Goal: Check status: Check status

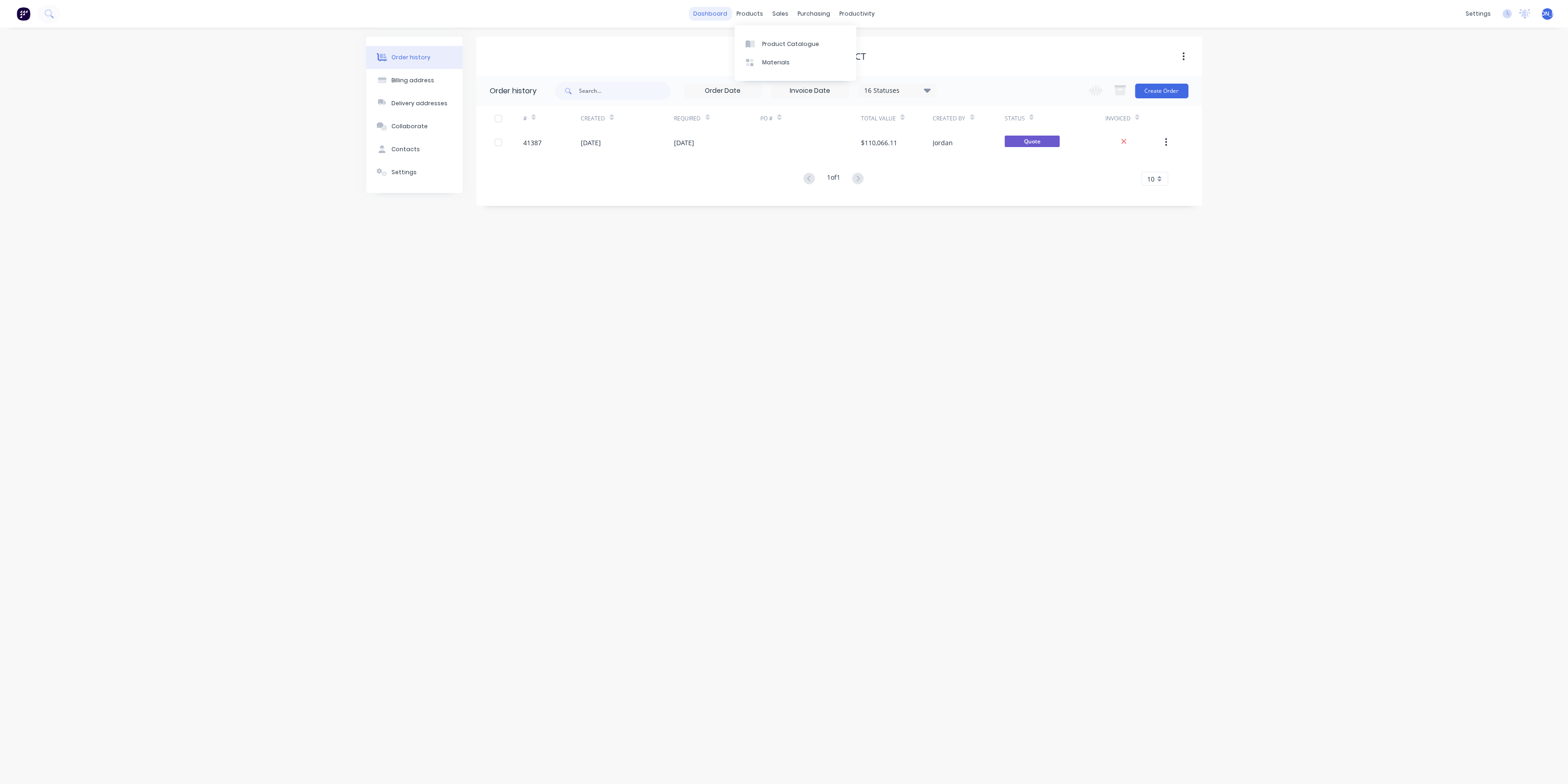
click at [724, 10] on link "dashboard" at bounding box center [710, 14] width 43 height 14
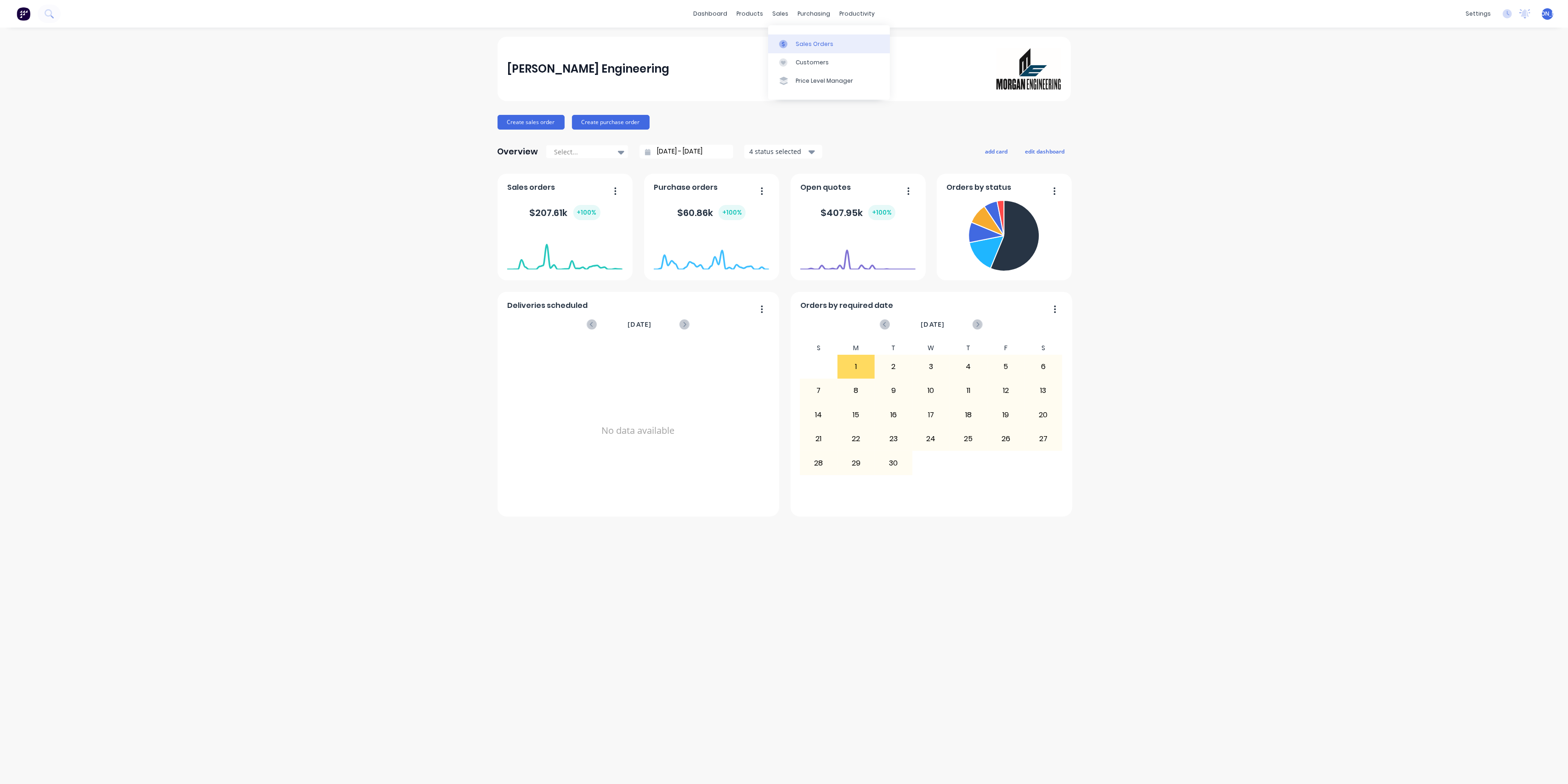
click at [793, 36] on link "Sales Orders" at bounding box center [829, 43] width 121 height 18
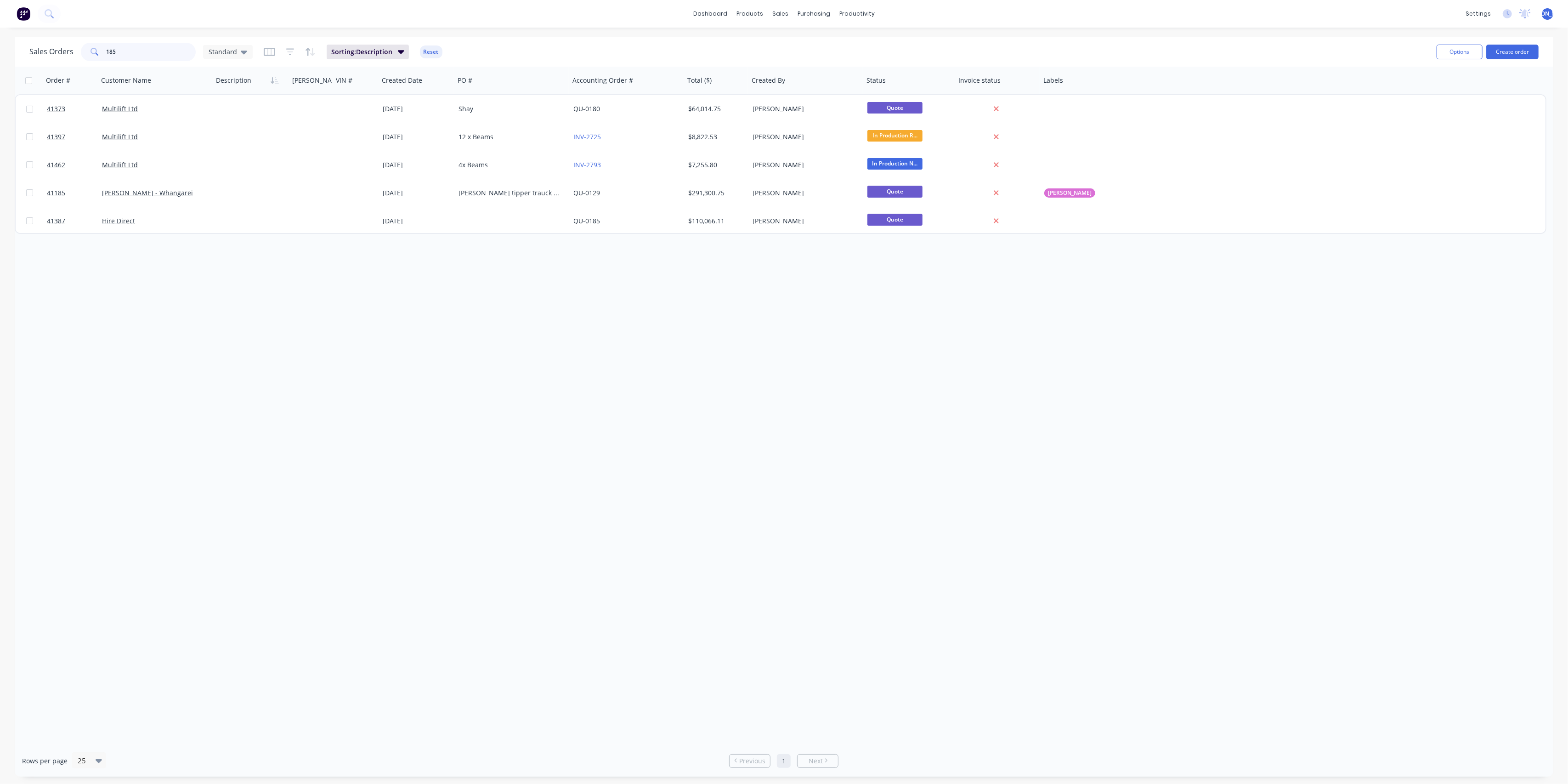
drag, startPoint x: 140, startPoint y: 52, endPoint x: 96, endPoint y: 50, distance: 44.0
click at [96, 50] on div "185" at bounding box center [138, 51] width 115 height 18
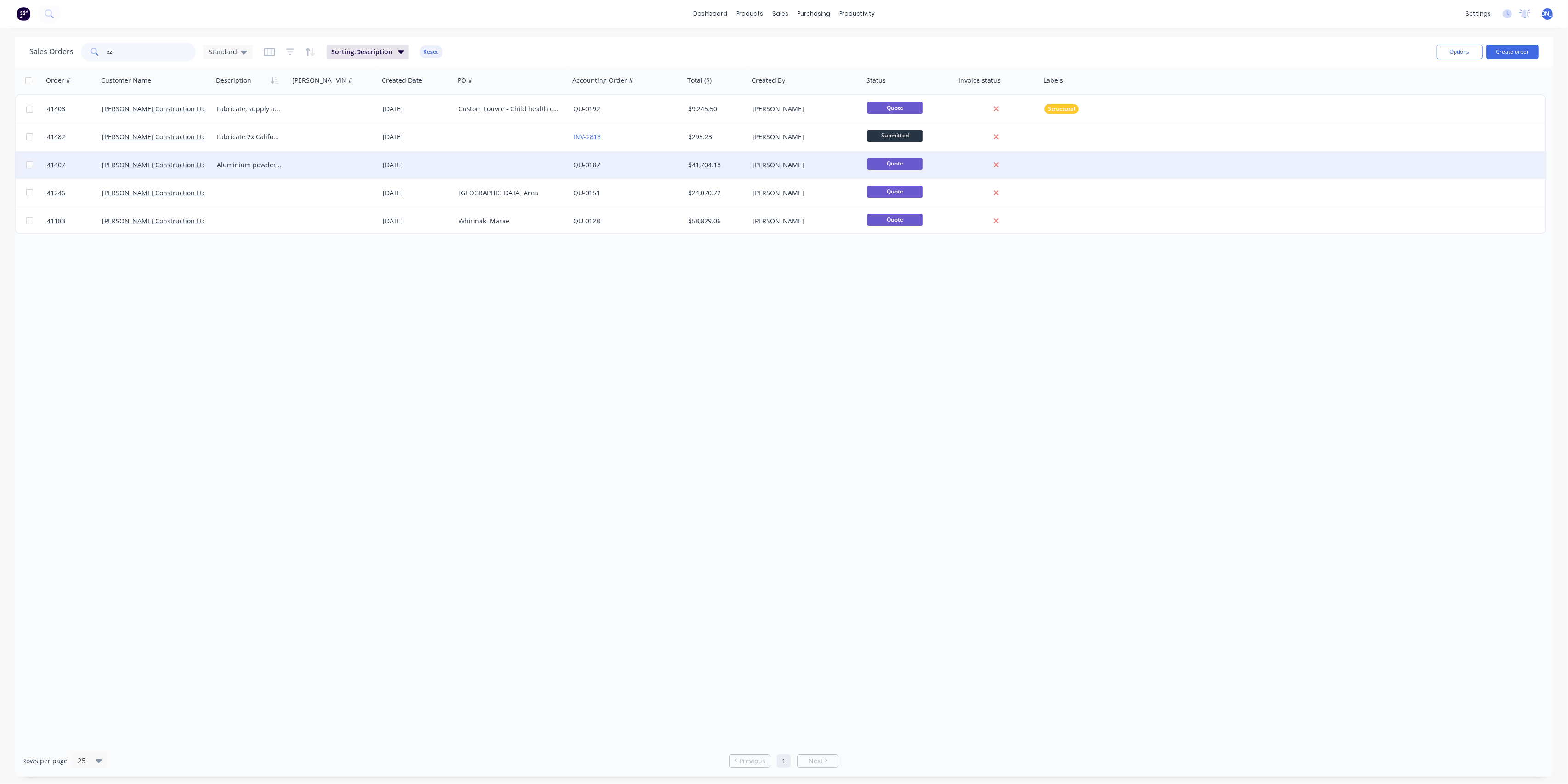
type input "e"
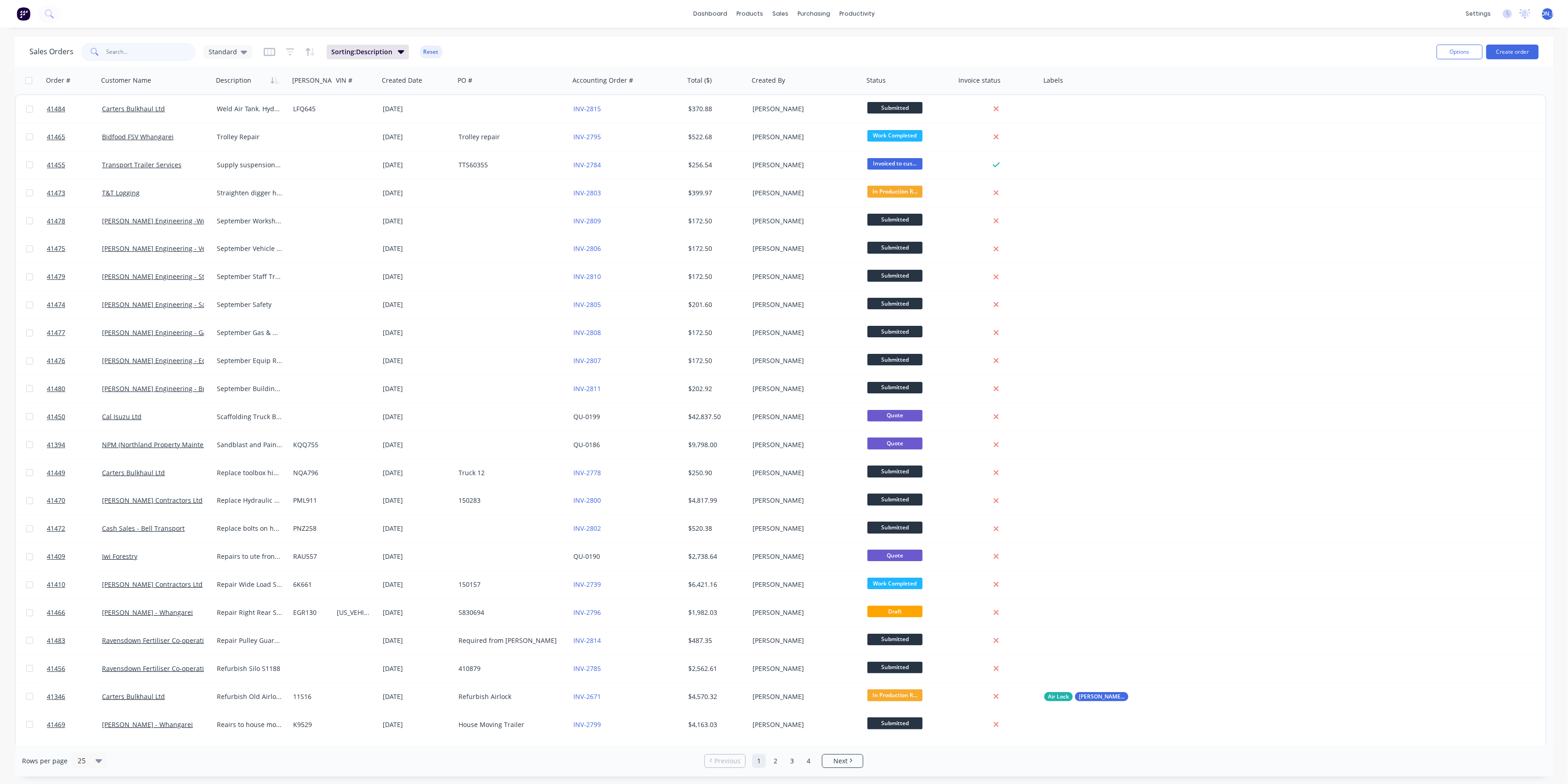
click at [142, 51] on input "text" at bounding box center [151, 51] width 90 height 18
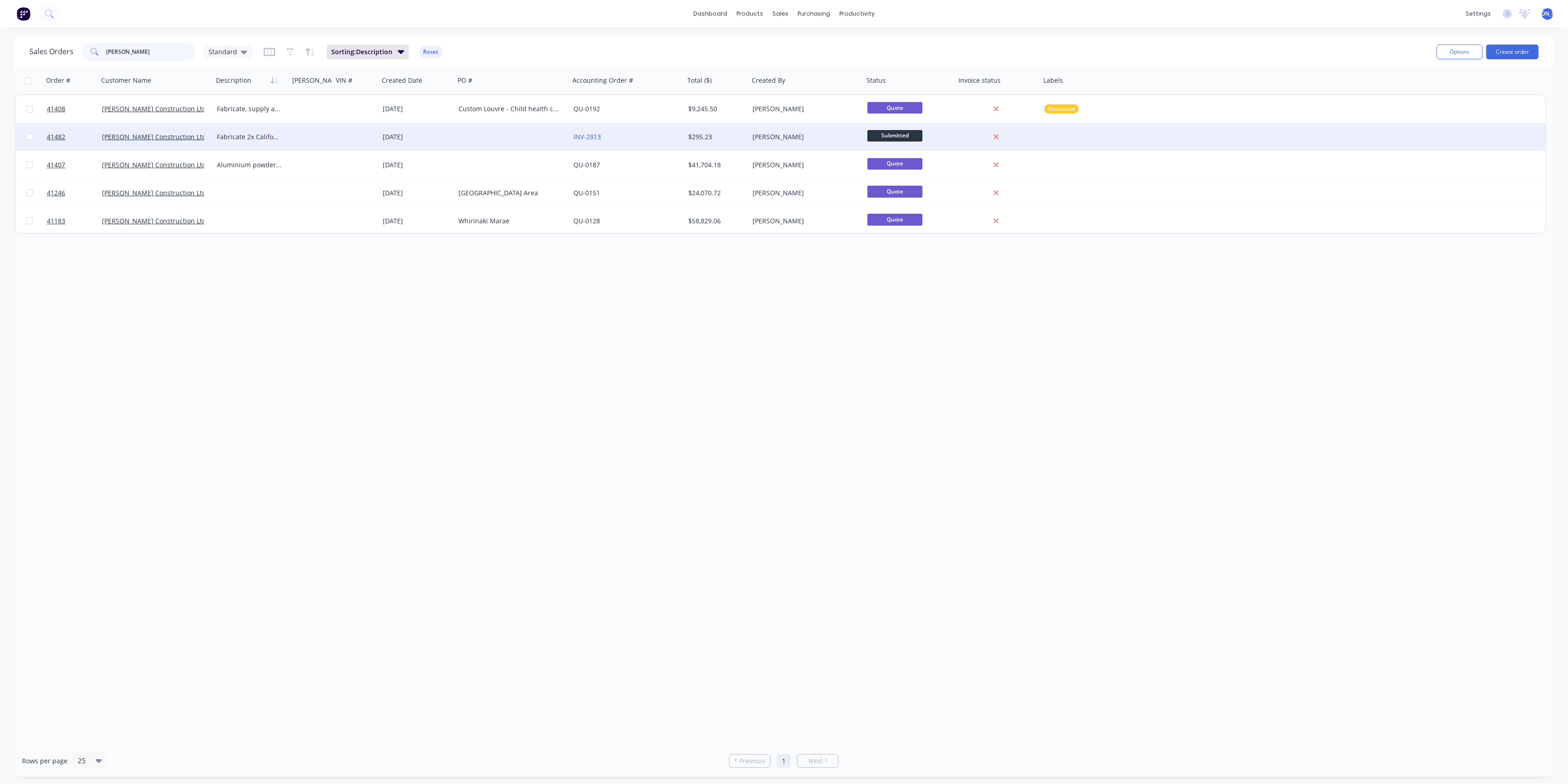
type input "ezra"
click at [200, 141] on div "Ezra Bell Construction Ltd" at bounding box center [153, 137] width 102 height 9
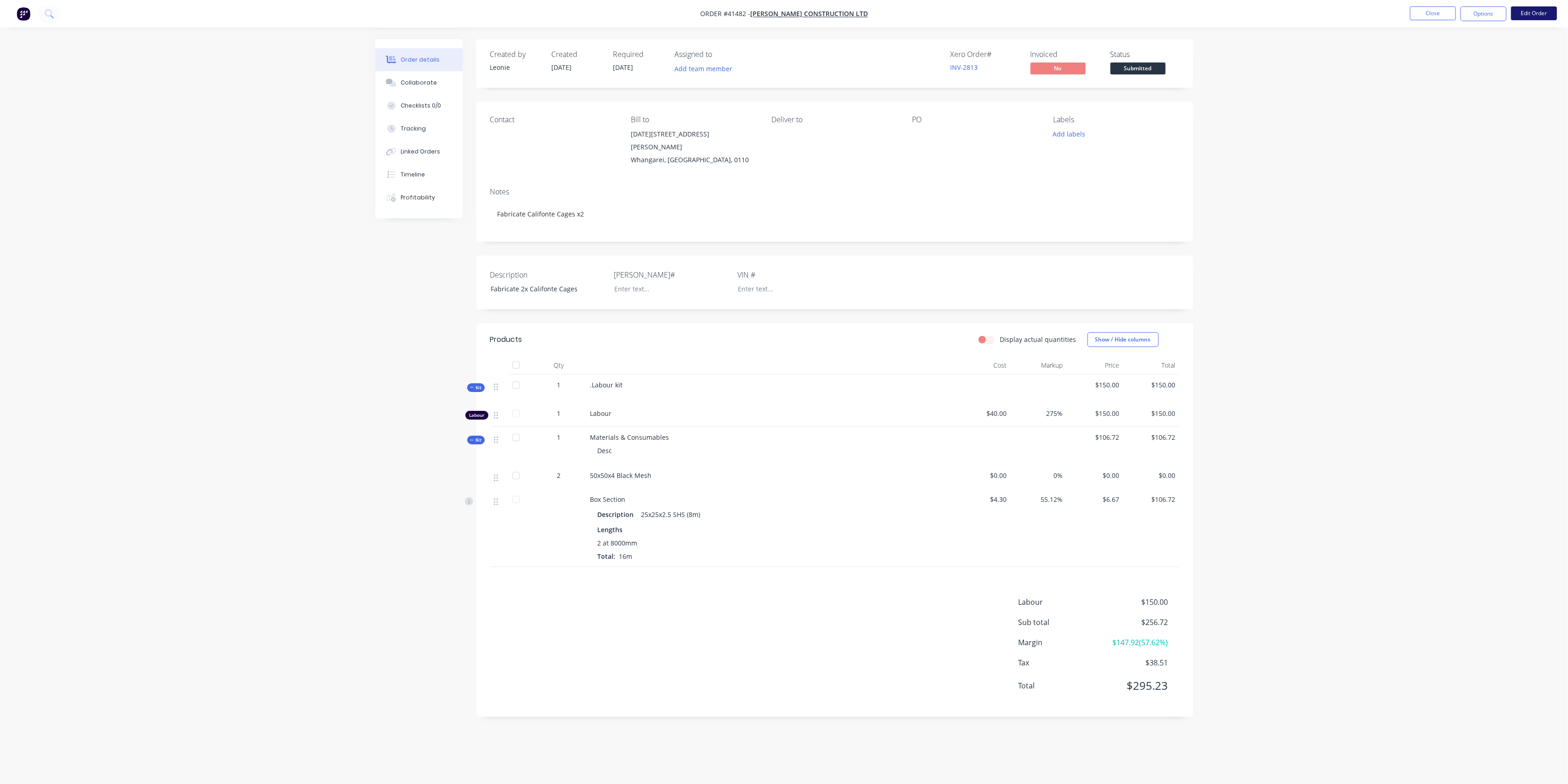
click at [1537, 9] on button "Edit Order" at bounding box center [1534, 13] width 46 height 14
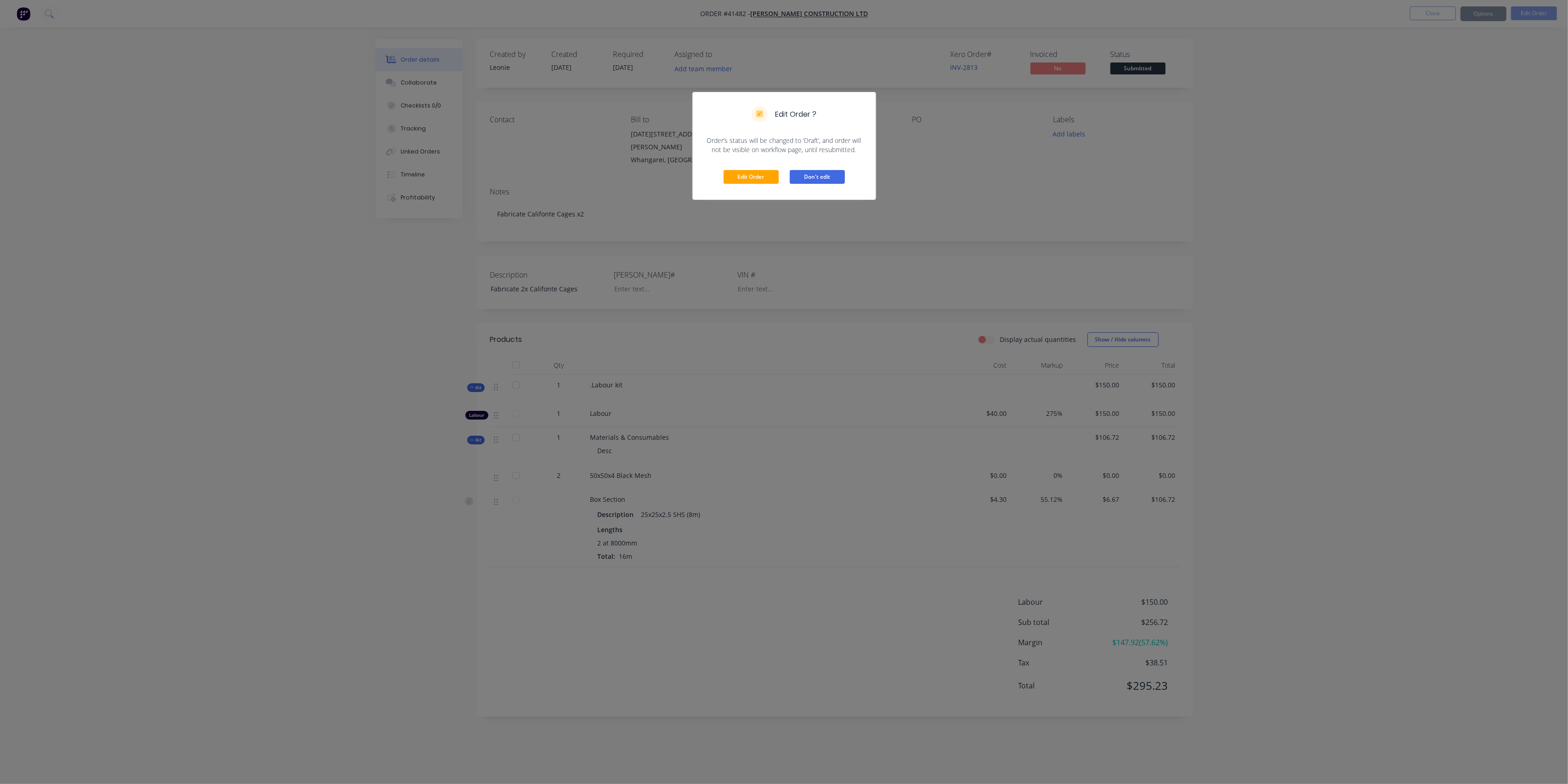
click at [804, 178] on button "Don't edit" at bounding box center [817, 177] width 55 height 14
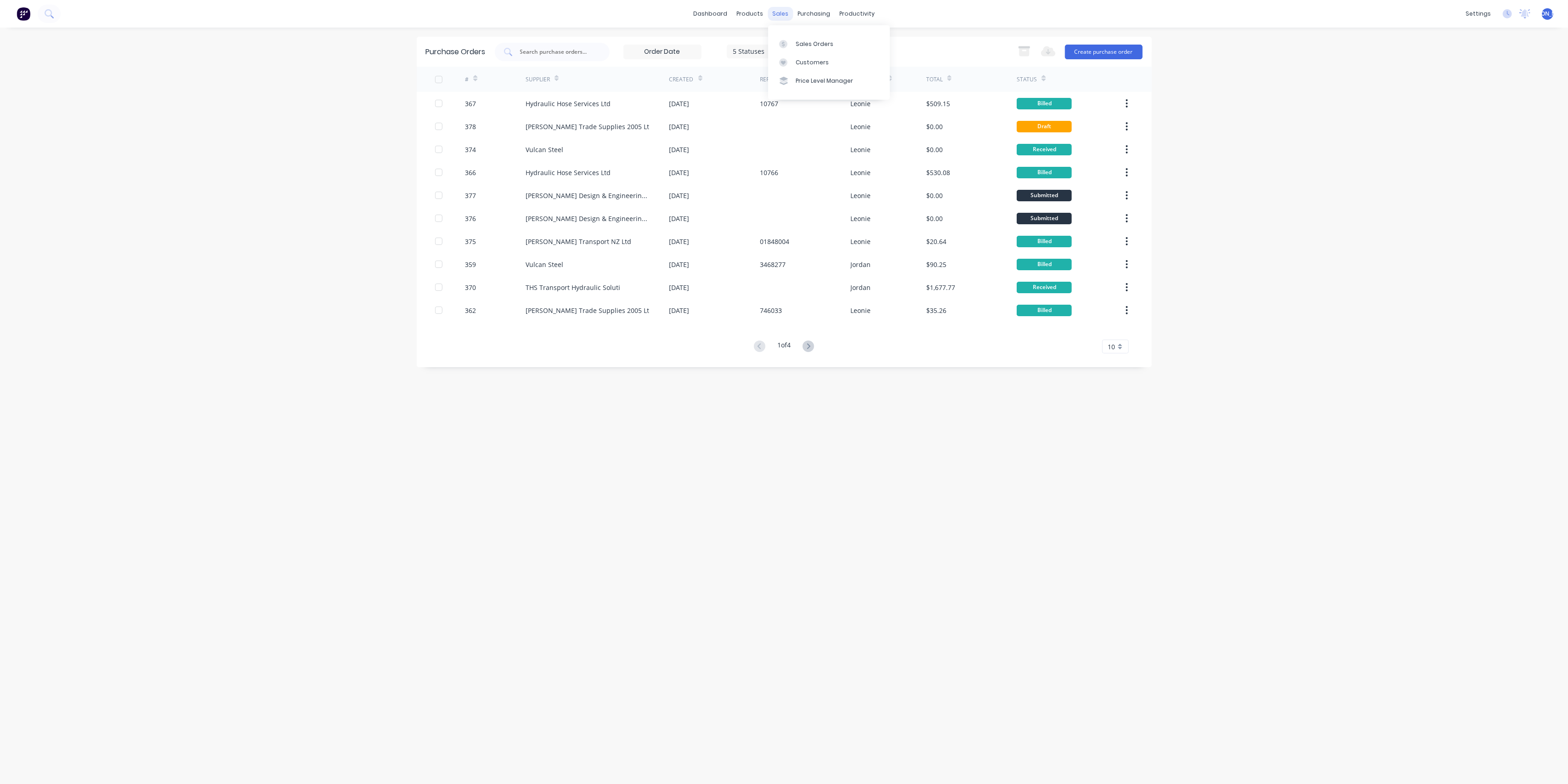
click at [784, 13] on div "sales" at bounding box center [780, 14] width 25 height 14
click at [806, 41] on div "Sales Orders" at bounding box center [814, 44] width 38 height 8
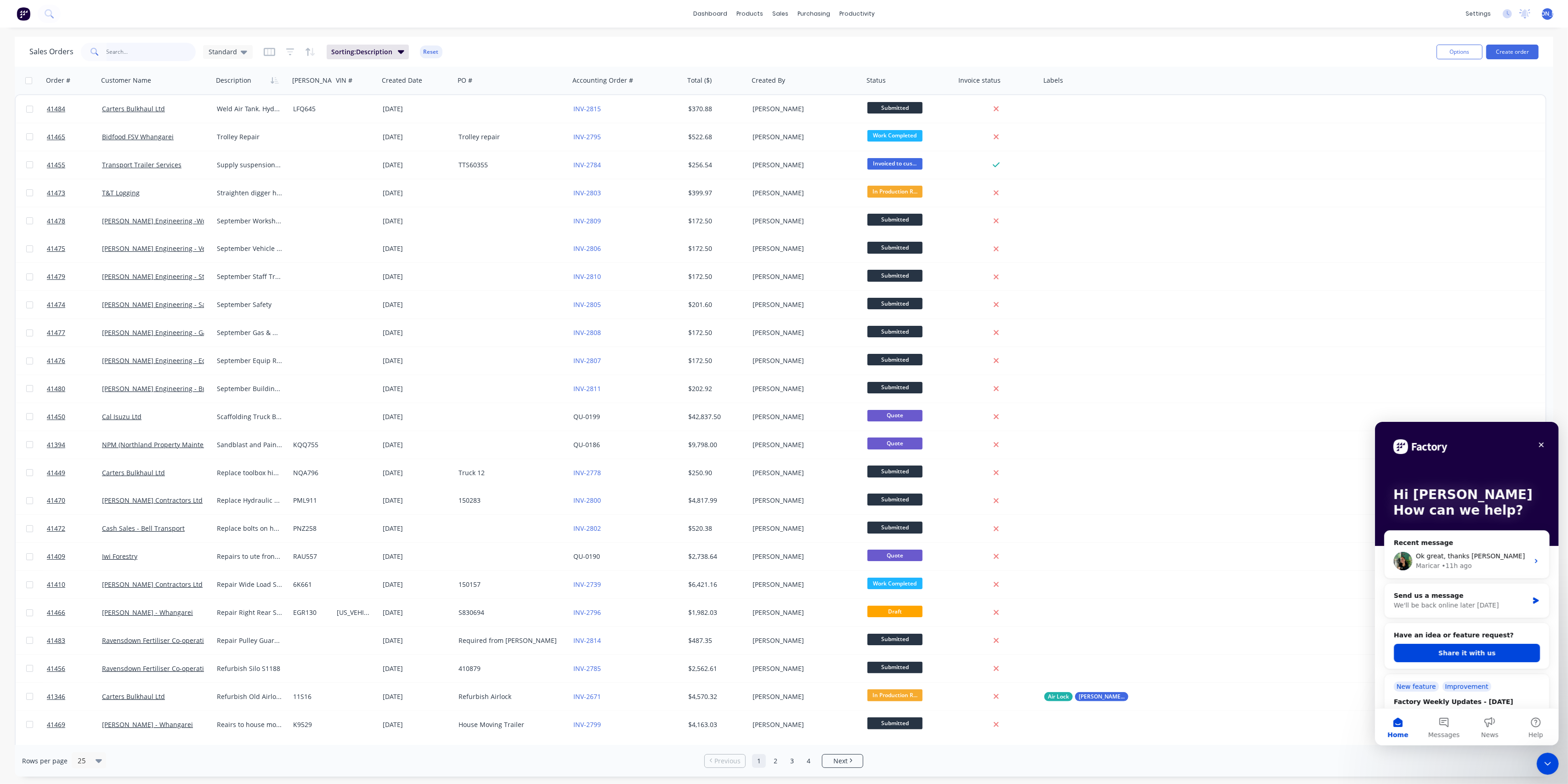
click at [141, 52] on input "text" at bounding box center [151, 51] width 90 height 18
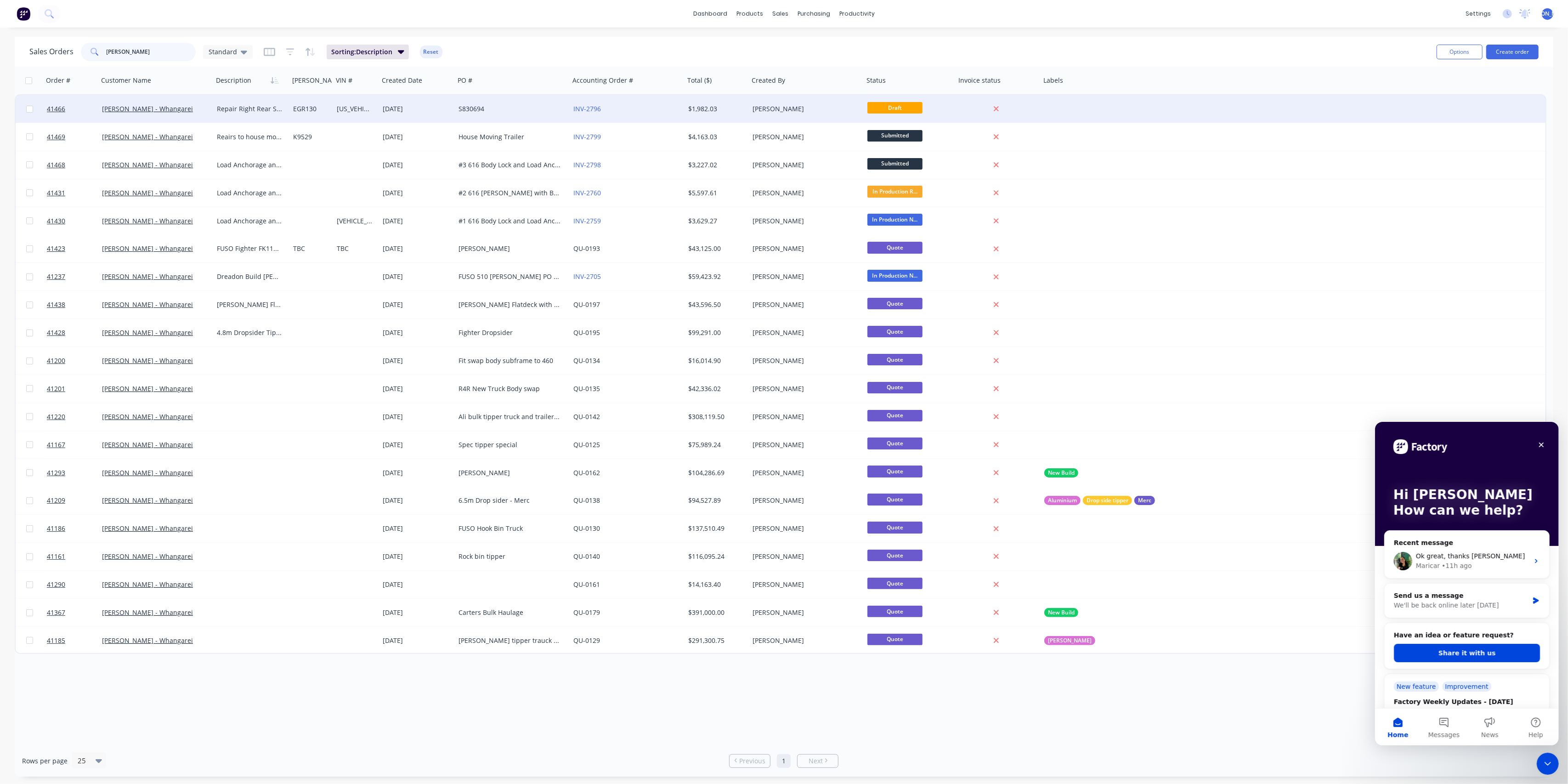
type input "[PERSON_NAME]"
click at [265, 115] on div "Repair Right Rear Structure Damage" at bounding box center [252, 109] width 76 height 28
click at [173, 117] on div "[PERSON_NAME] - Whangarei" at bounding box center [155, 109] width 115 height 28
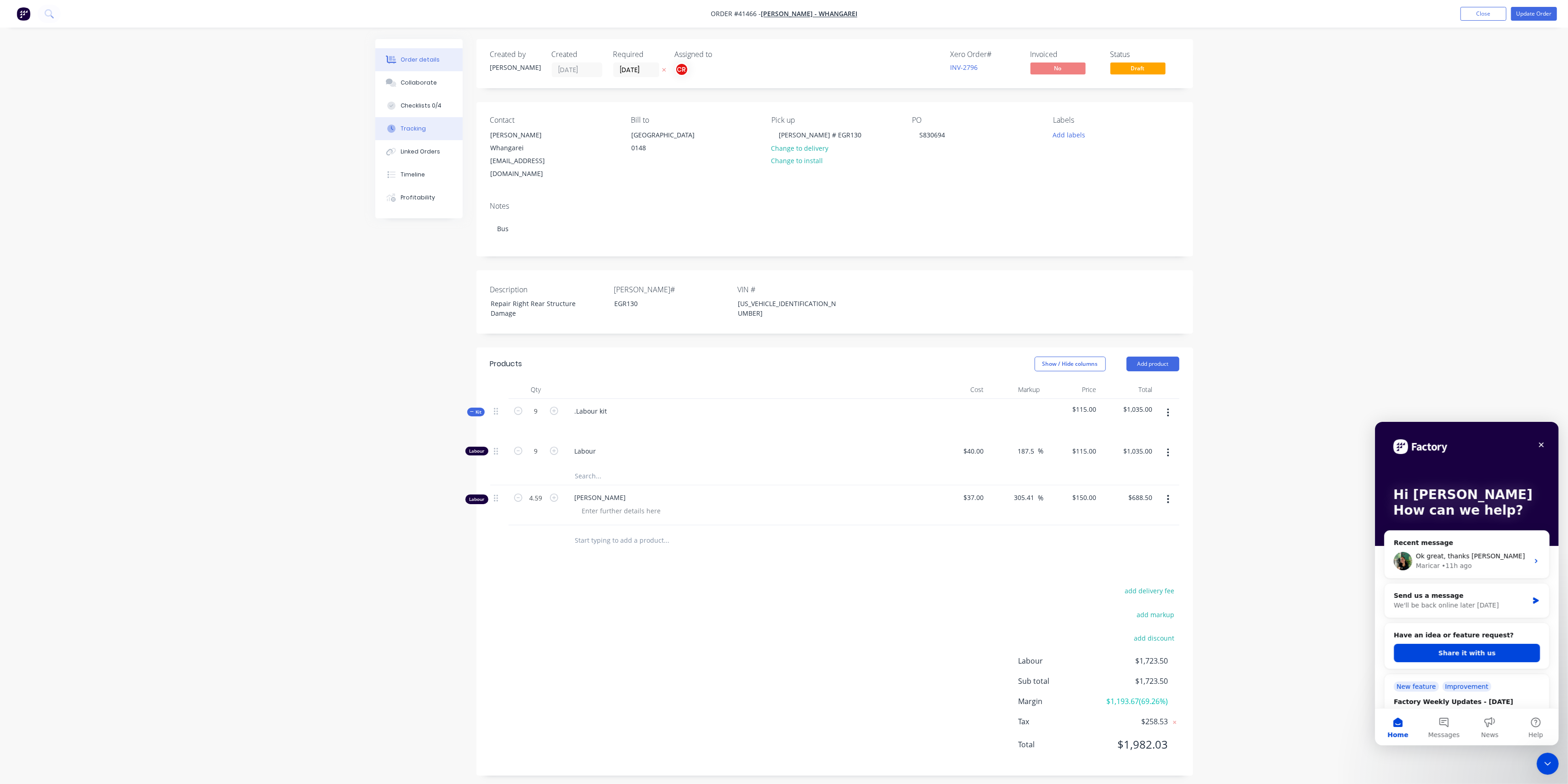
click at [408, 128] on div "Tracking" at bounding box center [413, 128] width 25 height 8
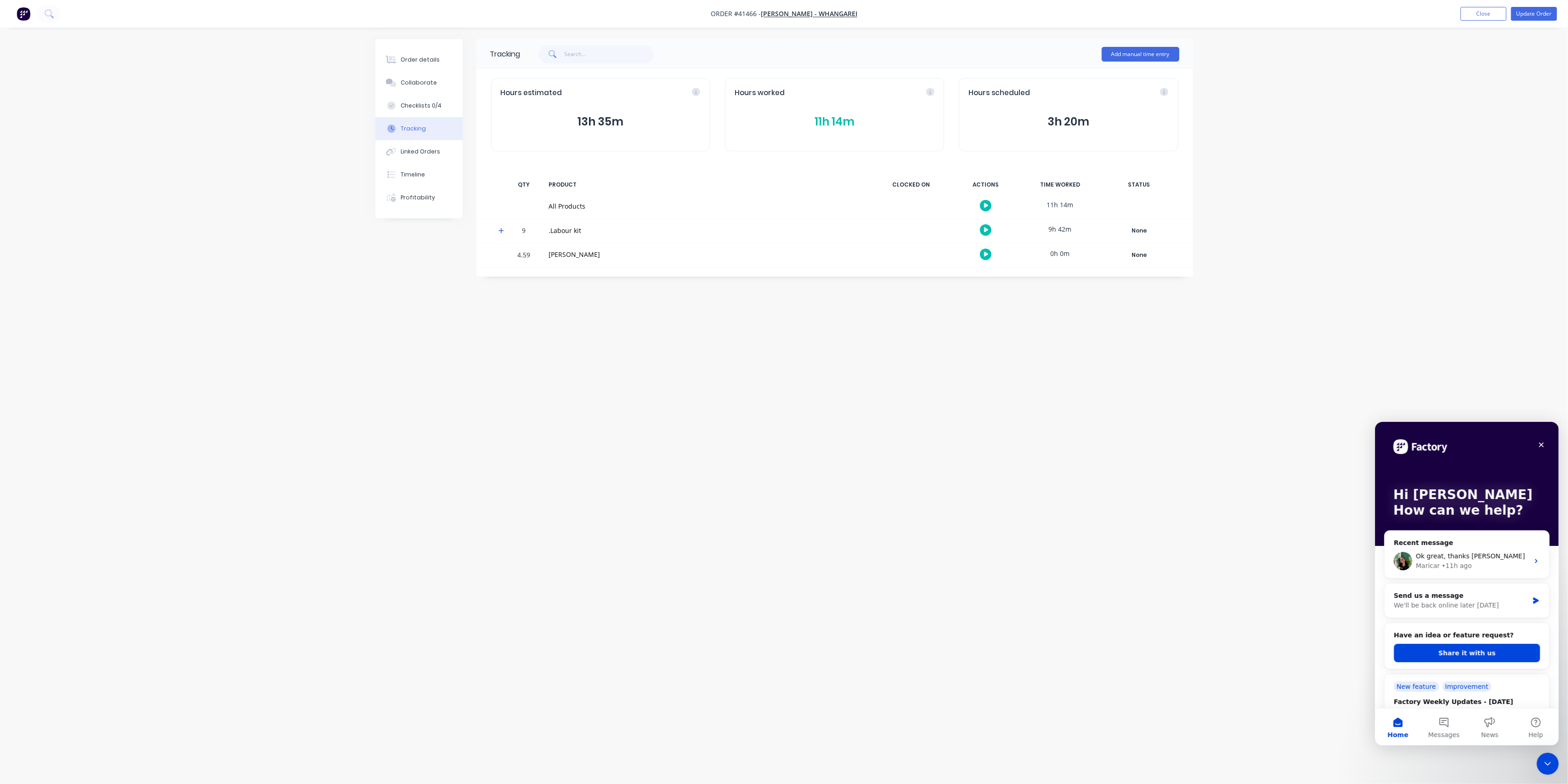
click at [847, 118] on button "11h 14m" at bounding box center [834, 122] width 200 height 18
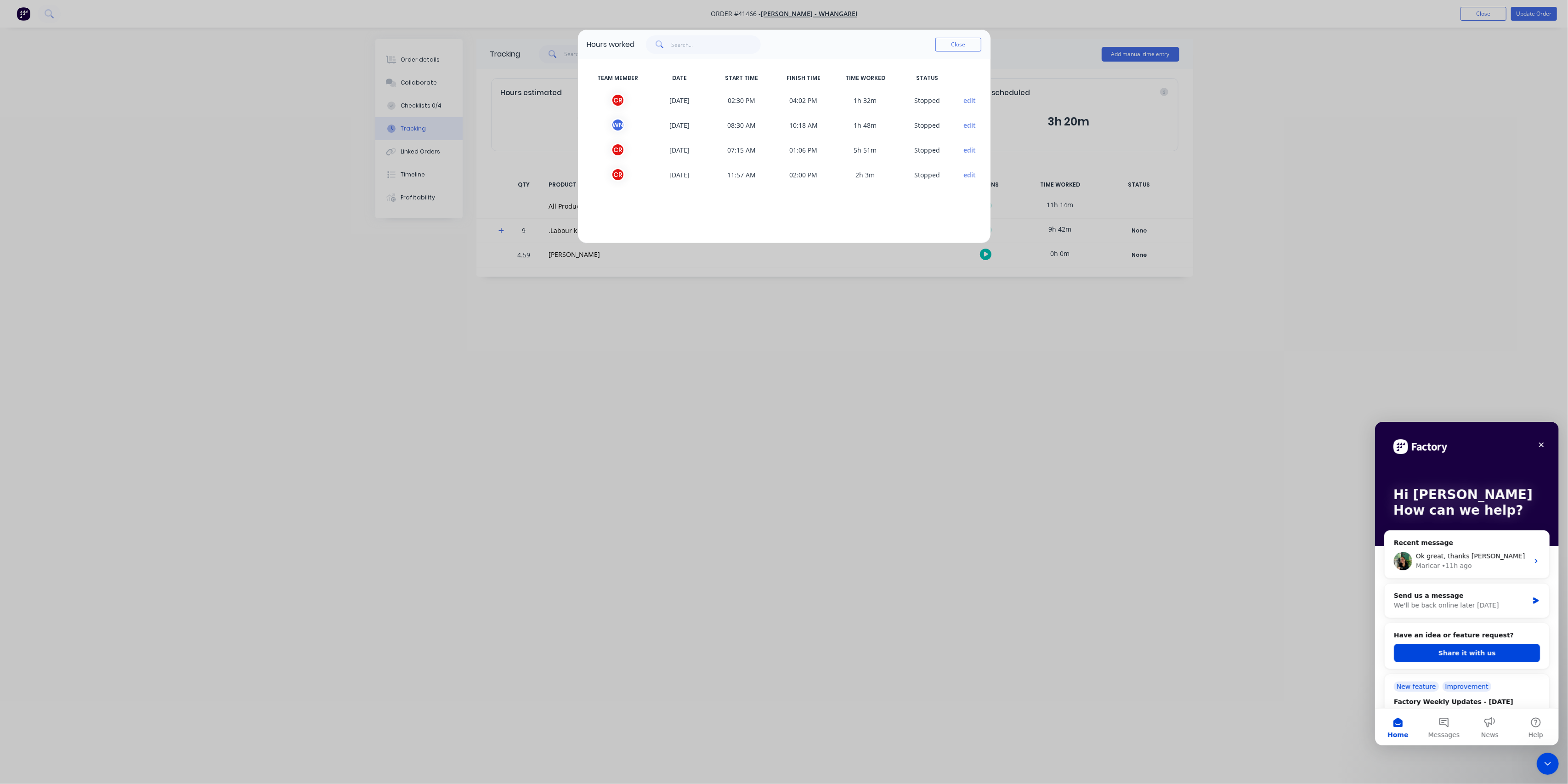
click at [407, 59] on div "Hours worked Close TEAM MEMBER DATE START TIME FINISH TIME TIME WORKED STATUS C…" at bounding box center [784, 392] width 1568 height 784
click at [953, 39] on button "Close" at bounding box center [958, 44] width 46 height 14
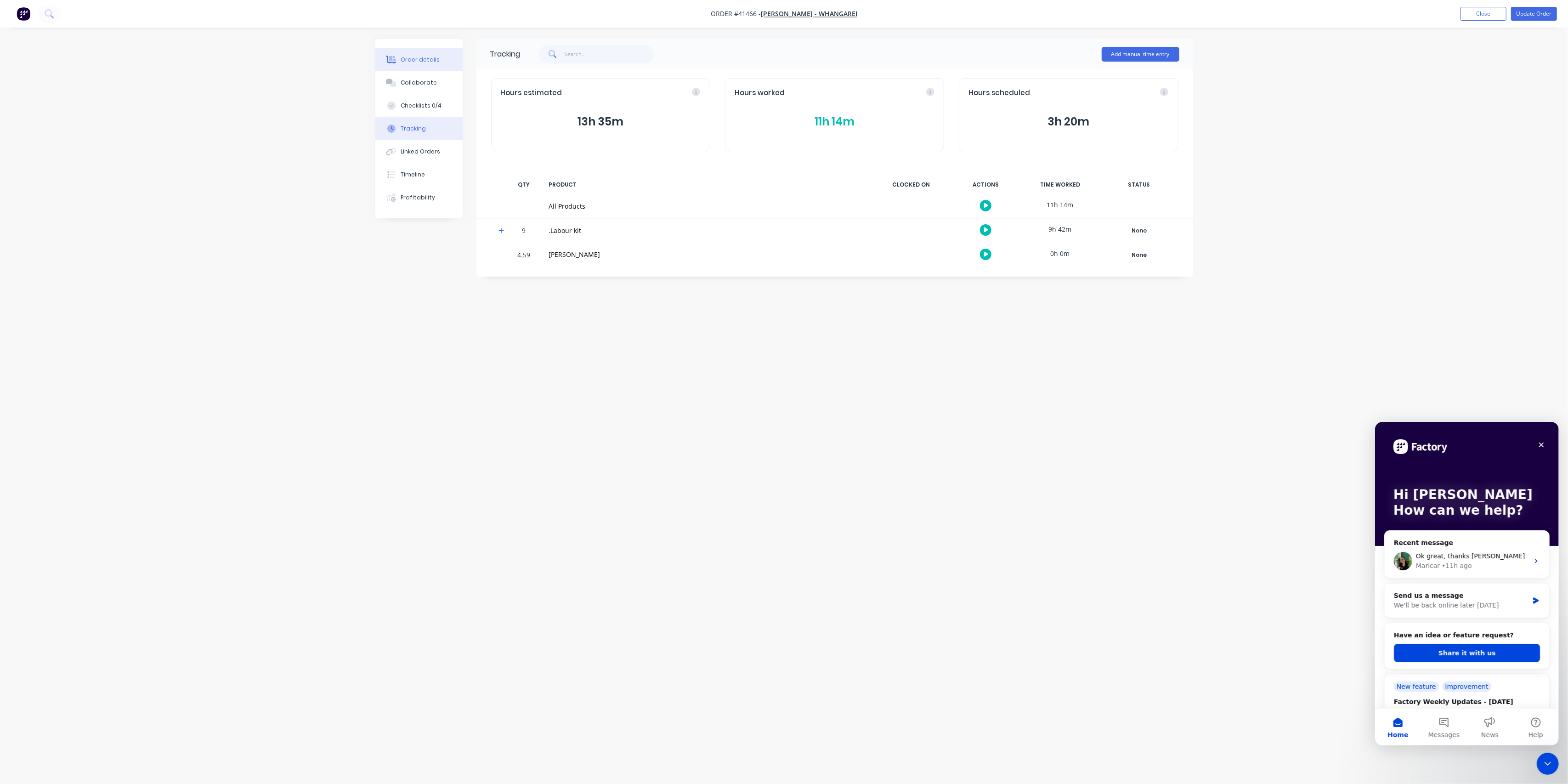
click at [409, 53] on button "Order details" at bounding box center [419, 59] width 87 height 23
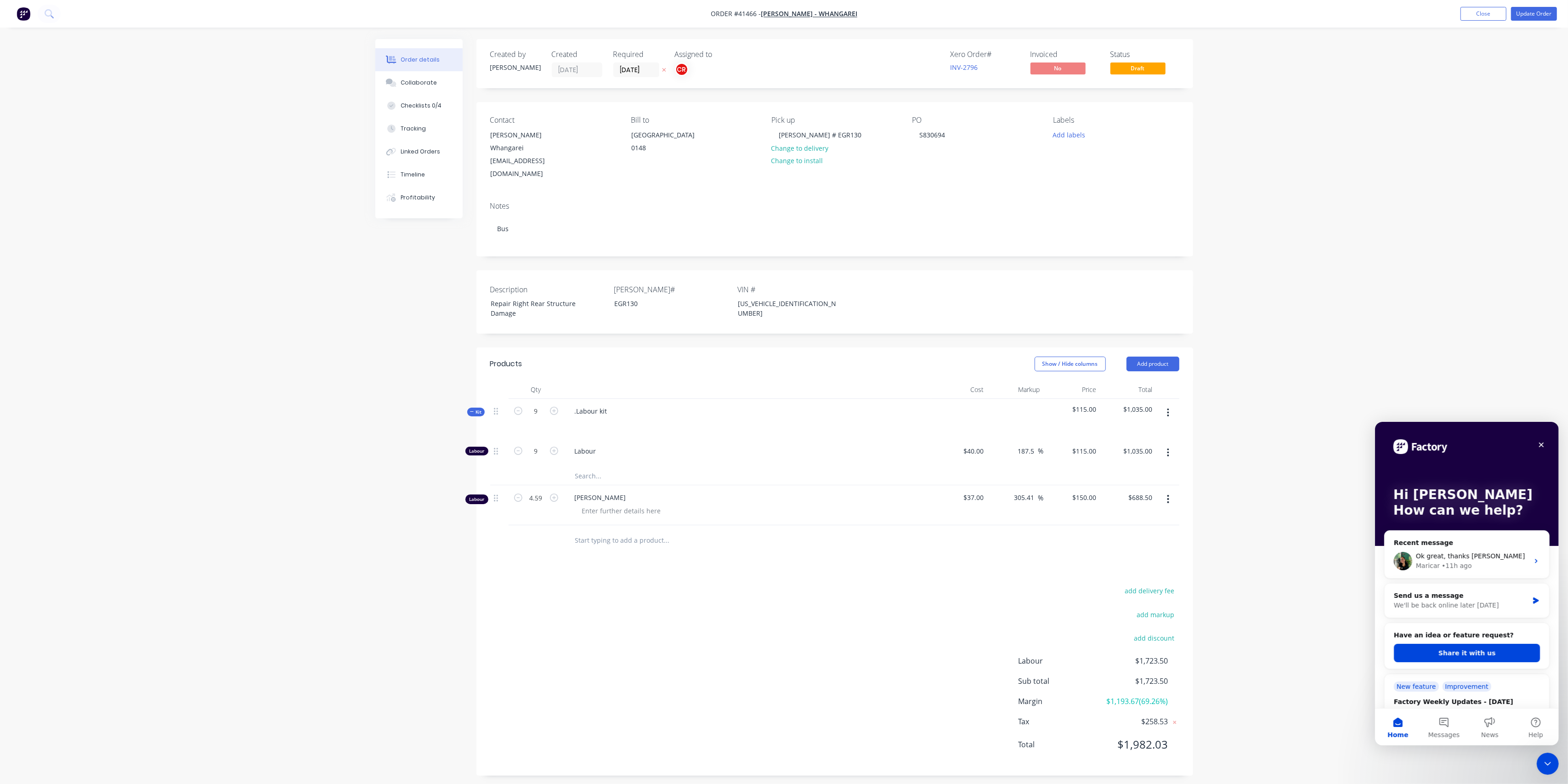
click at [730, 547] on div "Products Show / Hide columns Add product Qty Cost Markup Price Total Kit 9 .Lab…" at bounding box center [834, 562] width 717 height 429
click at [419, 123] on button "Tracking" at bounding box center [419, 128] width 87 height 23
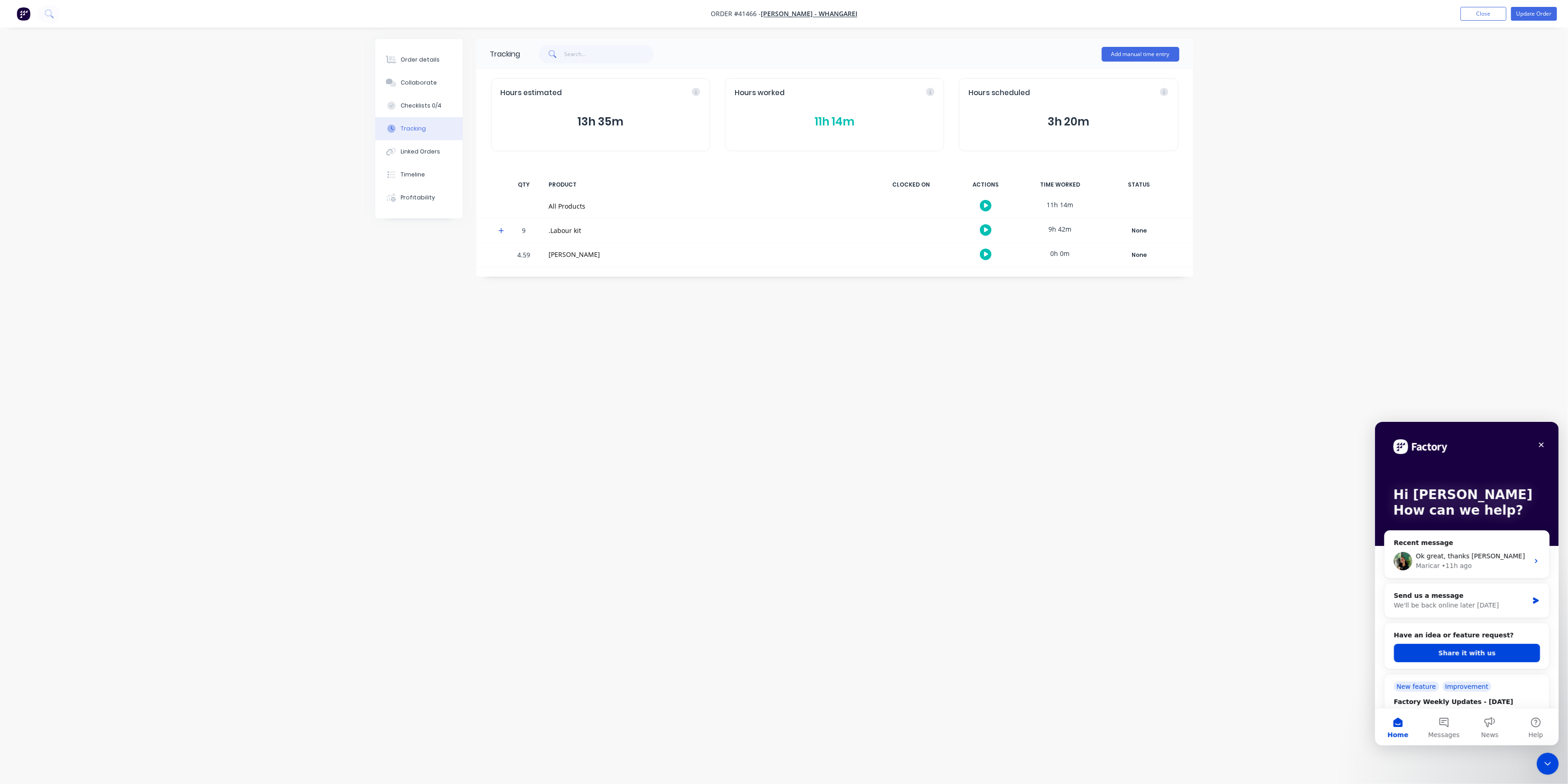
click at [824, 121] on button "11h 14m" at bounding box center [834, 122] width 200 height 18
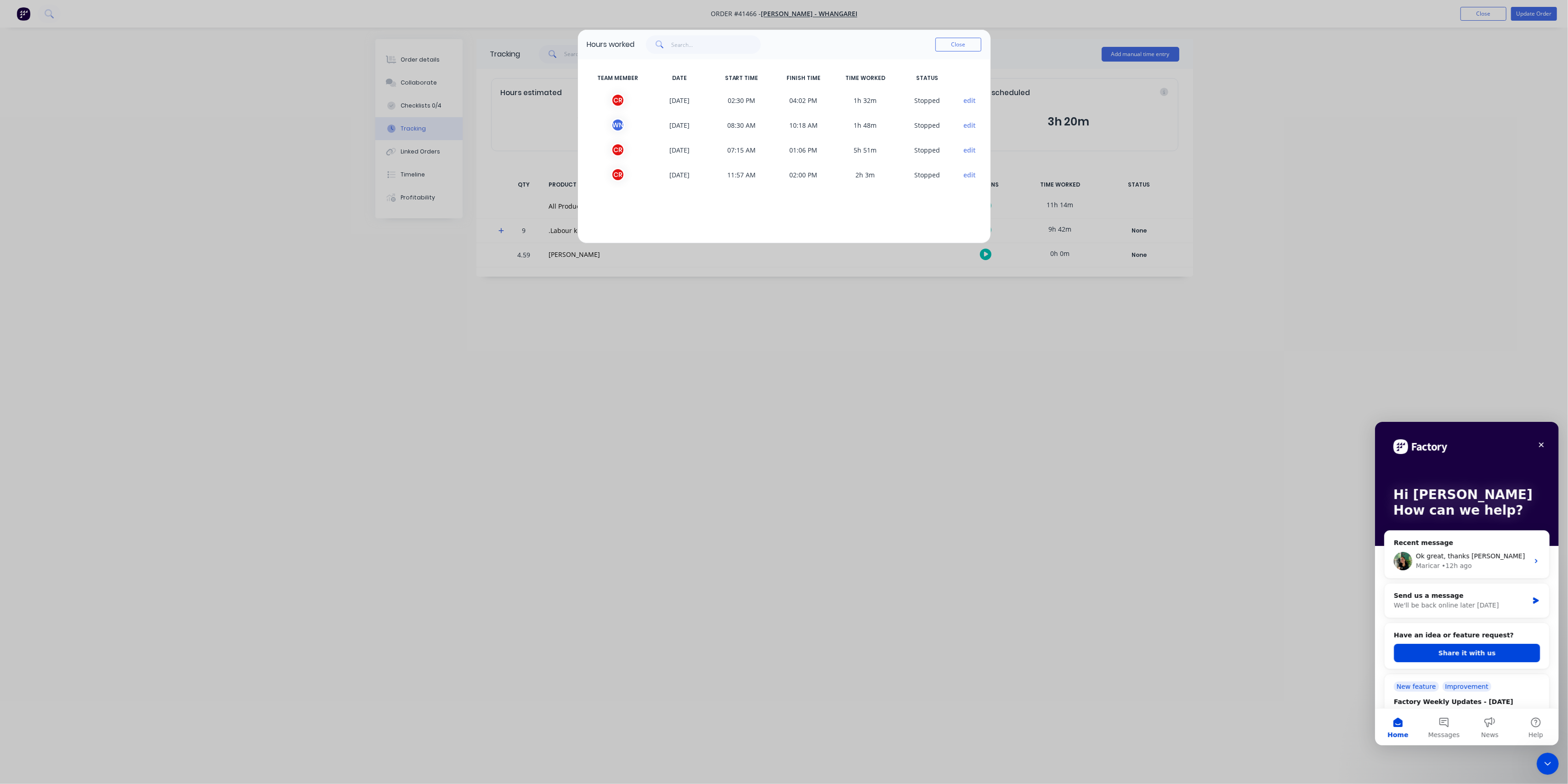
click at [801, 766] on div "Hours worked Close TEAM MEMBER DATE START TIME FINISH TIME TIME WORKED STATUS C…" at bounding box center [784, 392] width 1568 height 784
click at [973, 44] on button "Close" at bounding box center [958, 44] width 46 height 14
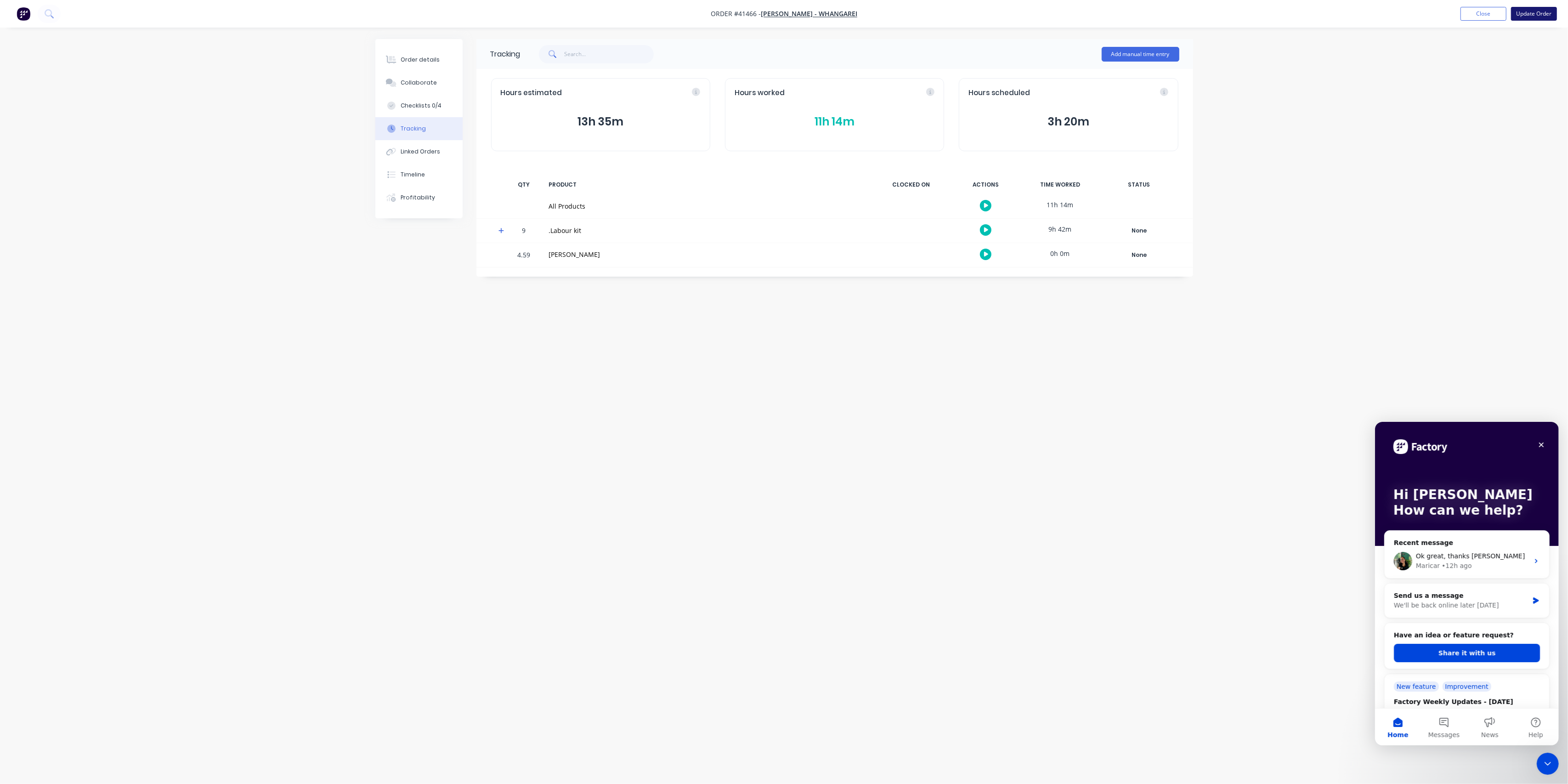
click at [1529, 16] on button "Update Order" at bounding box center [1534, 14] width 46 height 14
